Goal: Information Seeking & Learning: Learn about a topic

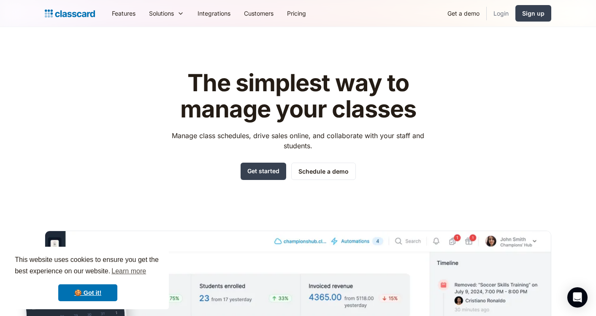
click at [501, 11] on link "Login" at bounding box center [501, 13] width 29 height 19
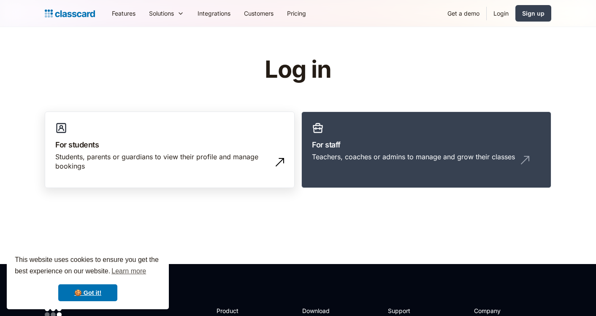
click at [224, 130] on link "For students Students, parents or guardians to view their profile and manage bo…" at bounding box center [170, 149] width 250 height 77
click at [125, 15] on link "Features" at bounding box center [123, 13] width 37 height 19
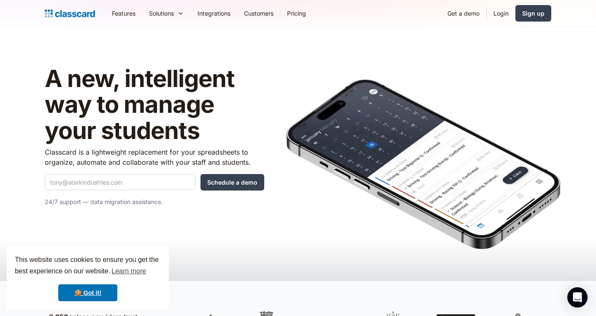
scroll to position [13, 0]
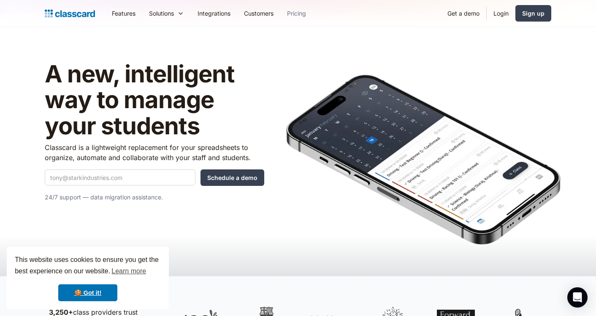
click at [302, 11] on link "Pricing" at bounding box center [296, 13] width 32 height 19
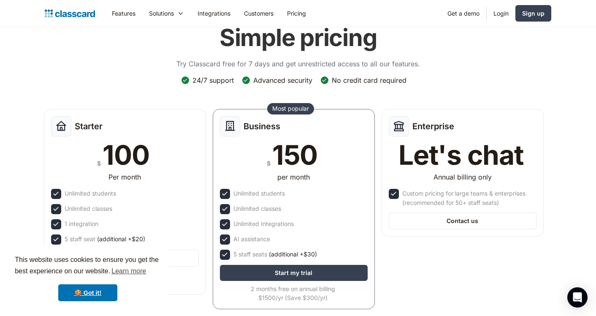
scroll to position [41, 0]
